Goal: Task Accomplishment & Management: Use online tool/utility

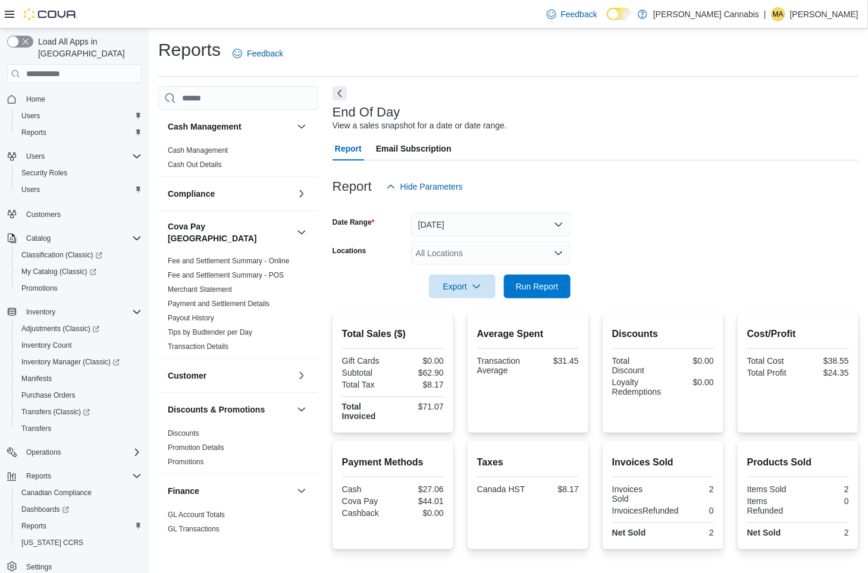
scroll to position [535, 0]
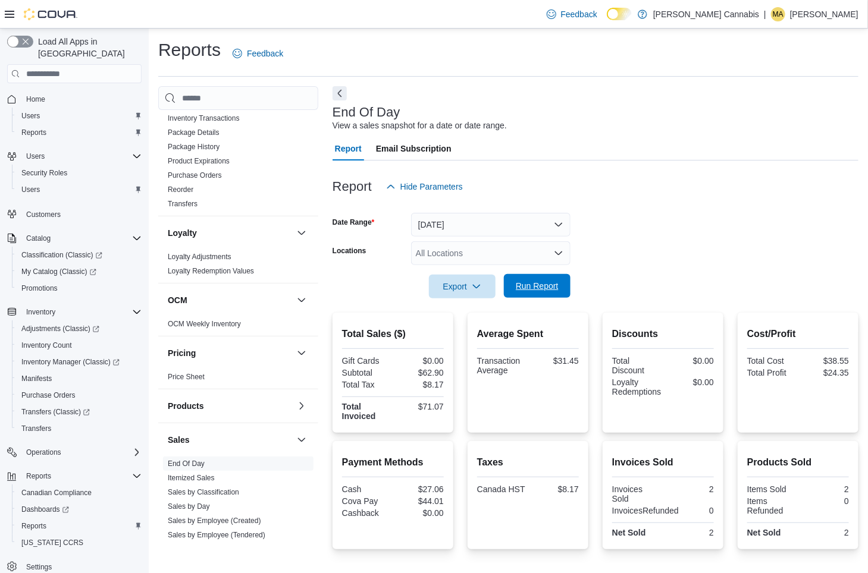
click at [543, 282] on span "Run Report" at bounding box center [537, 286] width 43 height 12
click at [552, 287] on span "Run Report" at bounding box center [537, 286] width 43 height 12
click at [46, 234] on span "Catalog" at bounding box center [38, 239] width 24 height 10
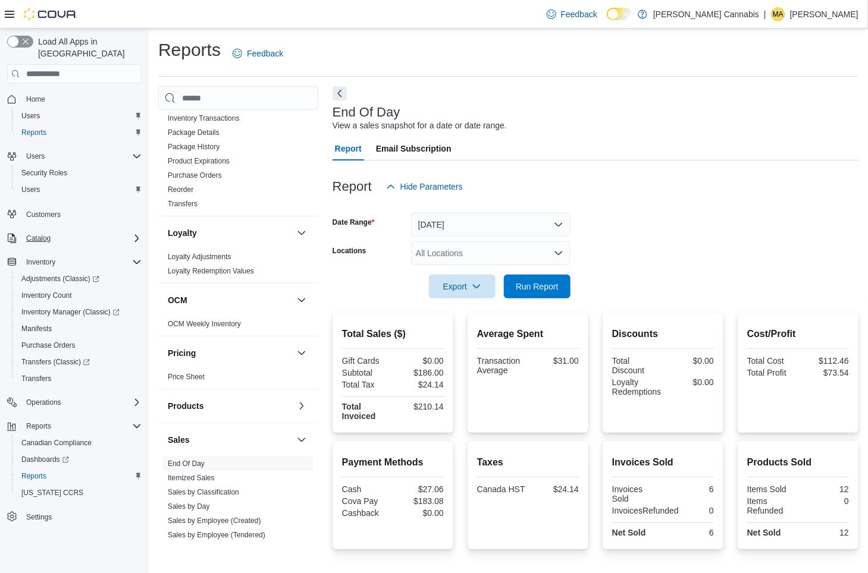
click at [136, 234] on icon "Complex example" at bounding box center [137, 239] width 10 height 10
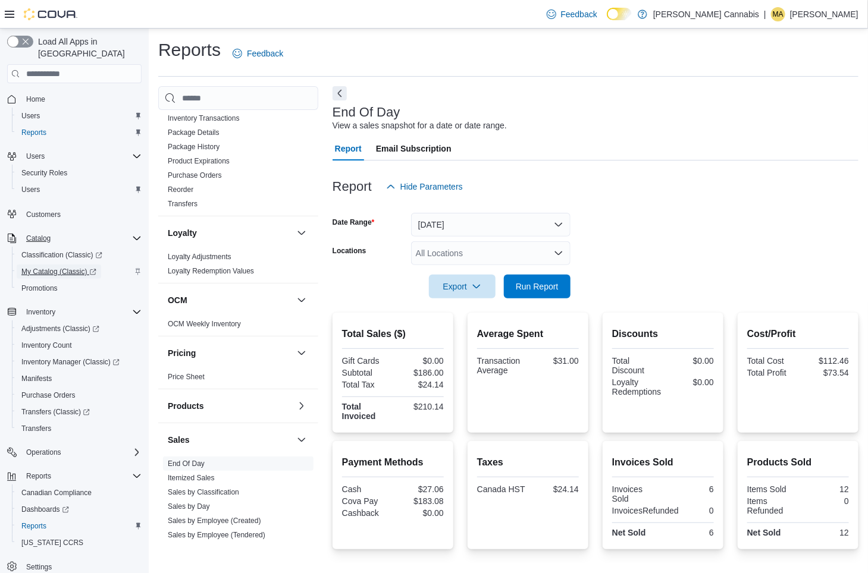
click at [55, 267] on span "My Catalog (Classic)" at bounding box center [58, 272] width 75 height 10
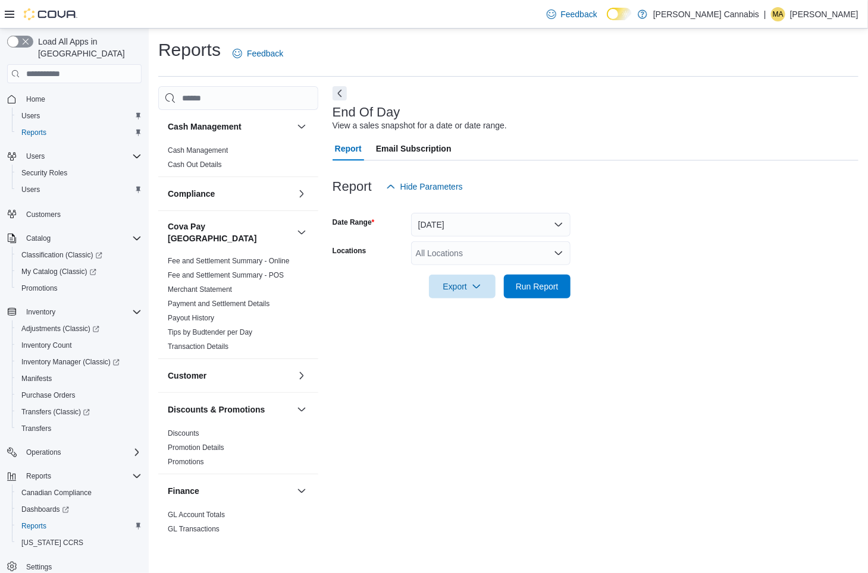
click at [552, 298] on div "Export Run Report" at bounding box center [451, 287] width 238 height 24
click at [549, 285] on span "Run Report" at bounding box center [537, 286] width 43 height 12
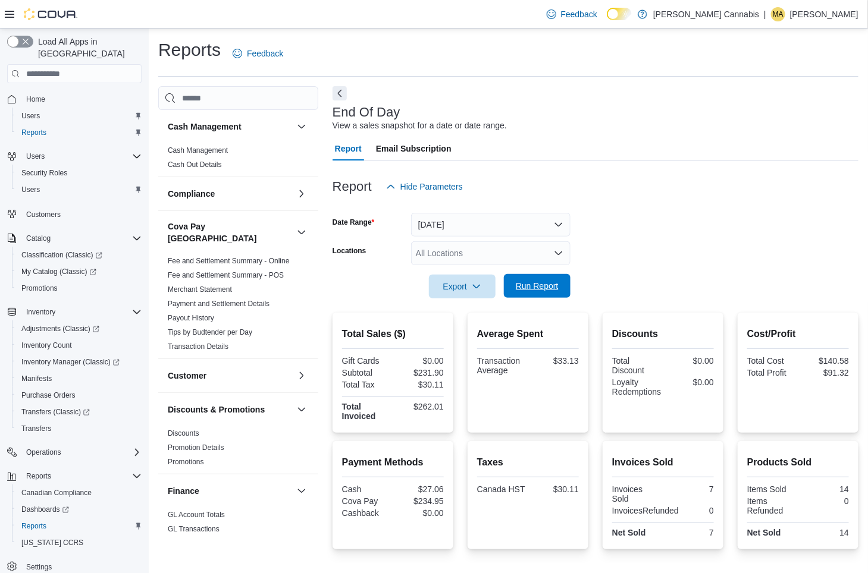
click at [541, 278] on span "Run Report" at bounding box center [537, 286] width 52 height 24
click at [544, 285] on span "Run Report" at bounding box center [537, 286] width 43 height 12
click at [562, 288] on span "Run Report" at bounding box center [537, 286] width 52 height 24
click at [539, 292] on span "Run Report" at bounding box center [537, 286] width 52 height 24
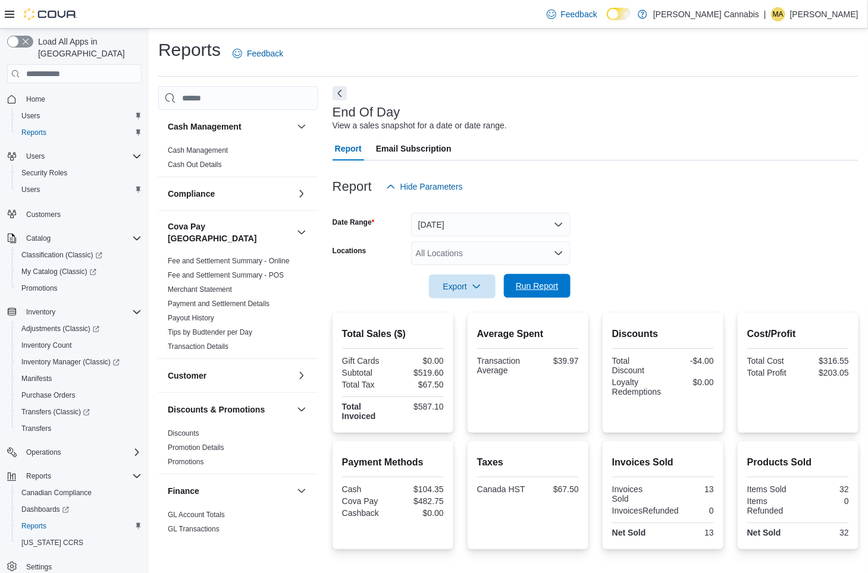
click at [532, 288] on span "Run Report" at bounding box center [537, 286] width 43 height 12
click at [547, 284] on span "Run Report" at bounding box center [537, 286] width 43 height 12
click at [533, 288] on span "Run Report" at bounding box center [537, 286] width 43 height 12
click at [556, 290] on span "Run Report" at bounding box center [537, 286] width 43 height 12
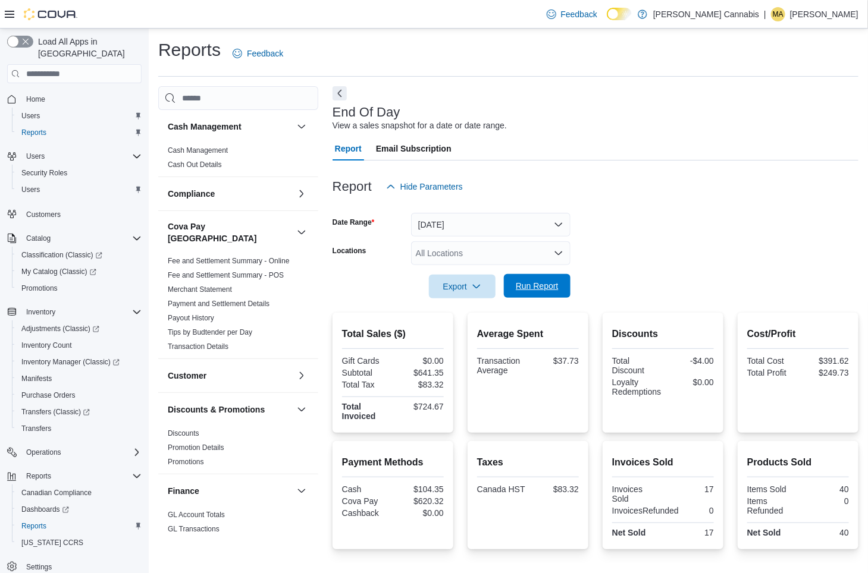
click at [545, 286] on span "Run Report" at bounding box center [537, 286] width 43 height 12
